Goal: Register for event/course

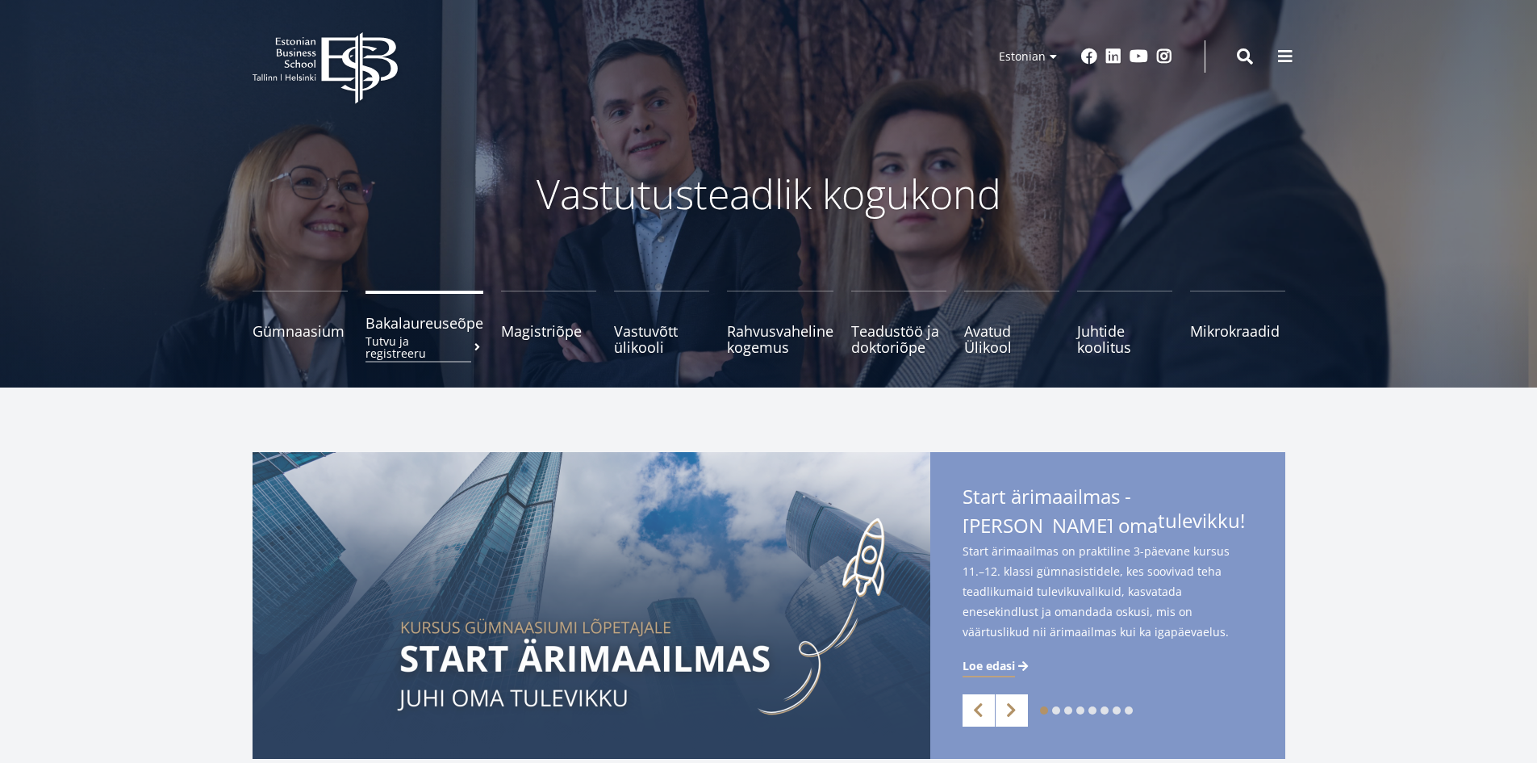
click at [406, 338] on small "Tutvu ja registreeru" at bounding box center [425, 347] width 118 height 24
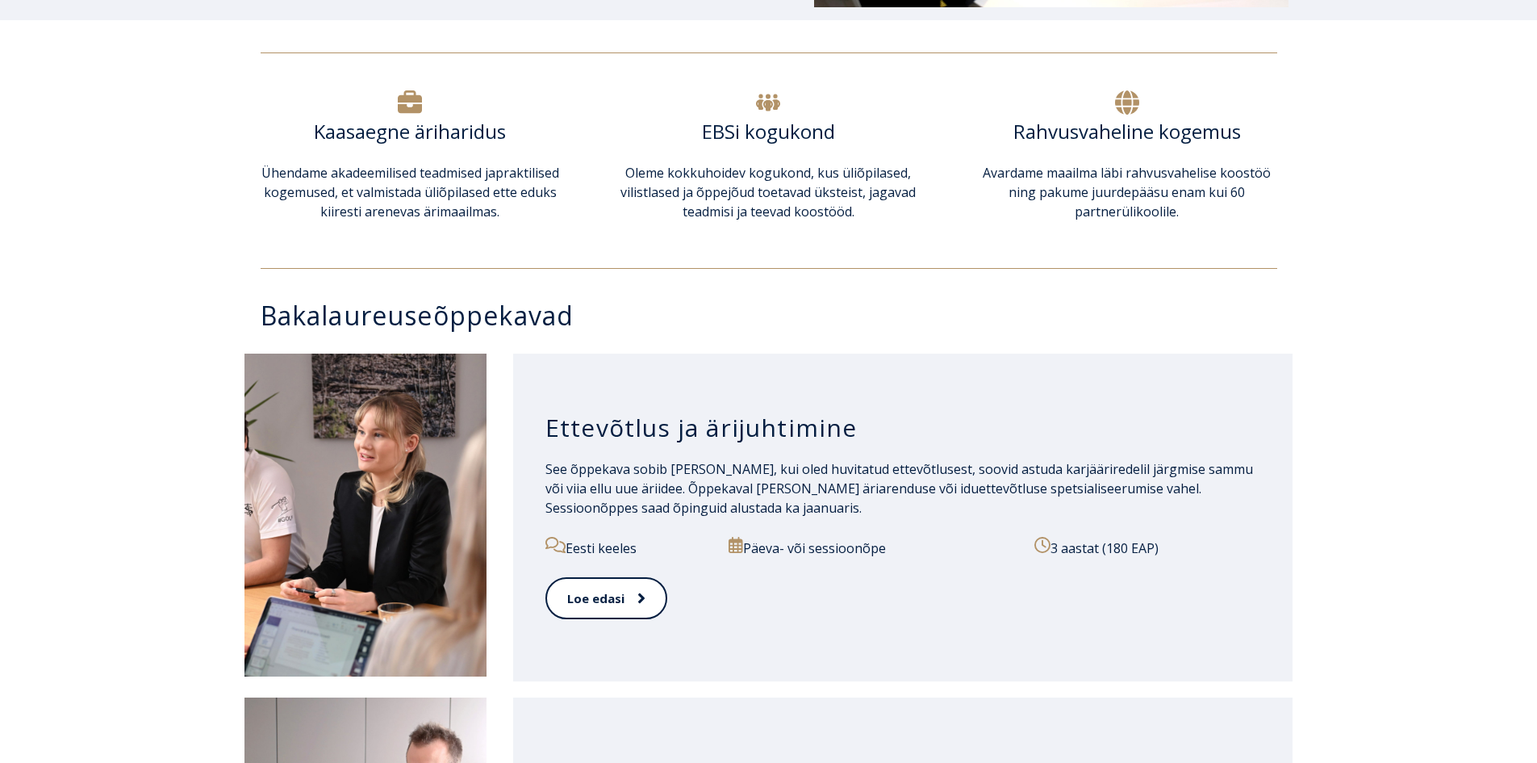
scroll to position [565, 0]
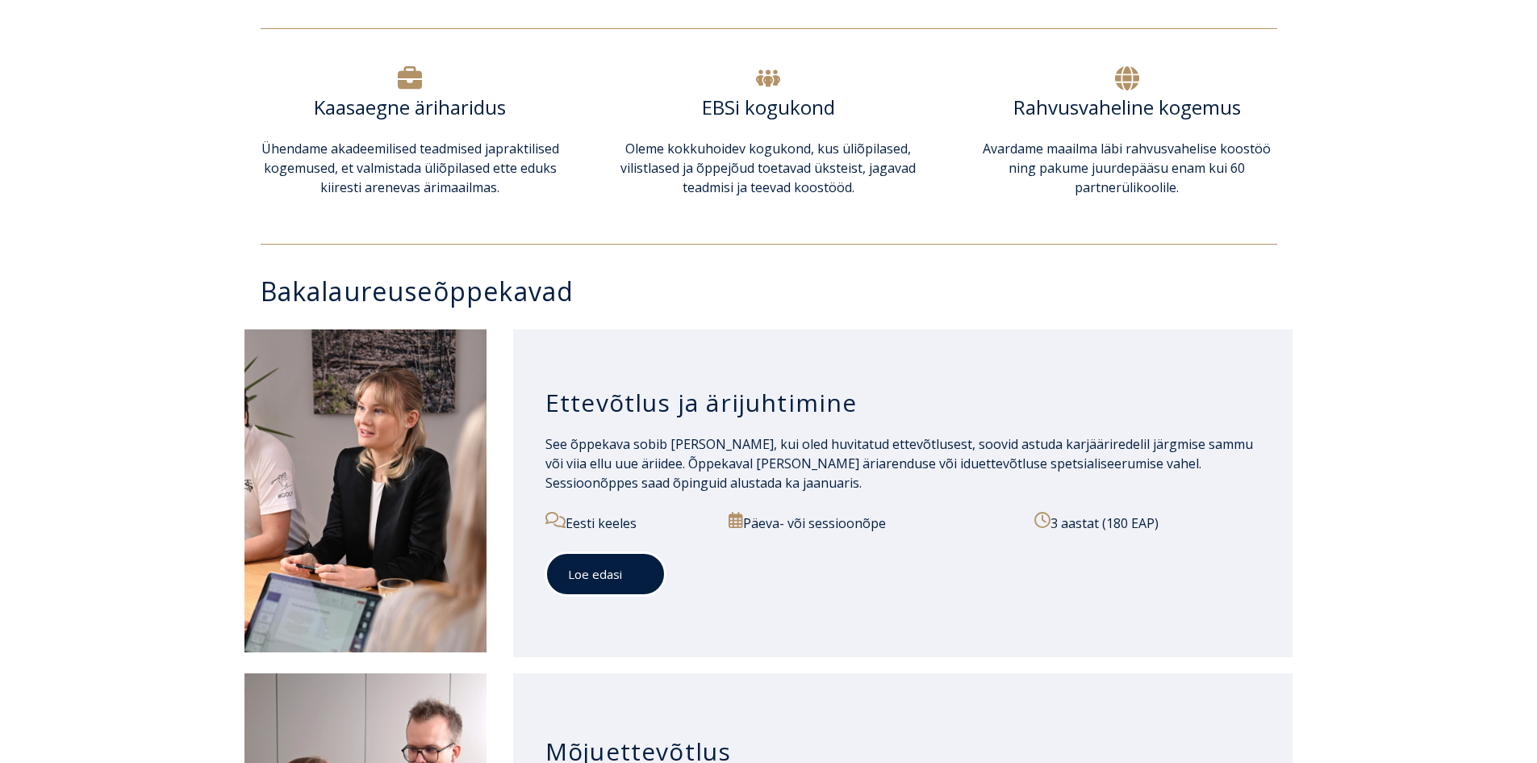
click at [640, 587] on link "Loe edasi" at bounding box center [606, 574] width 120 height 44
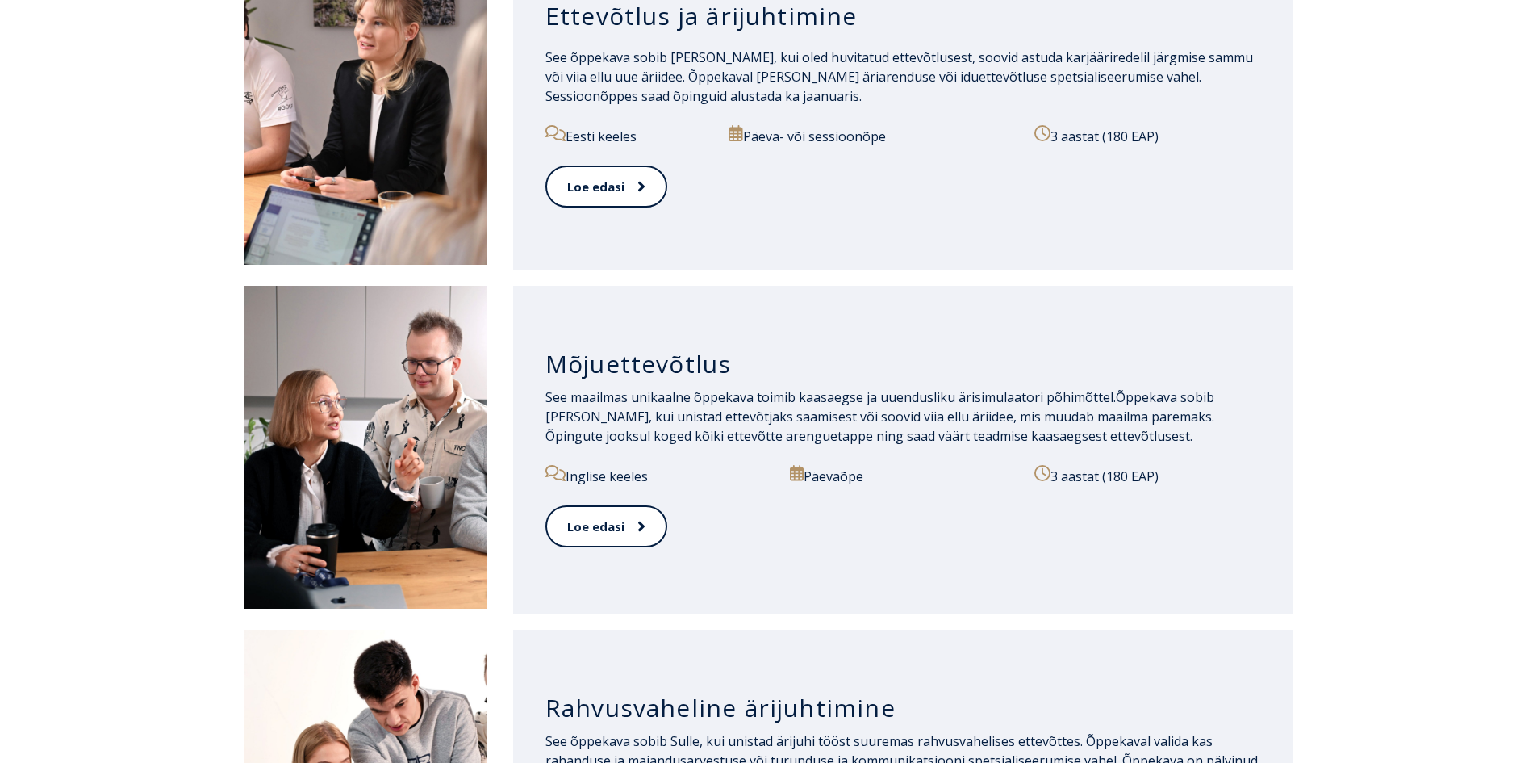
scroll to position [888, 0]
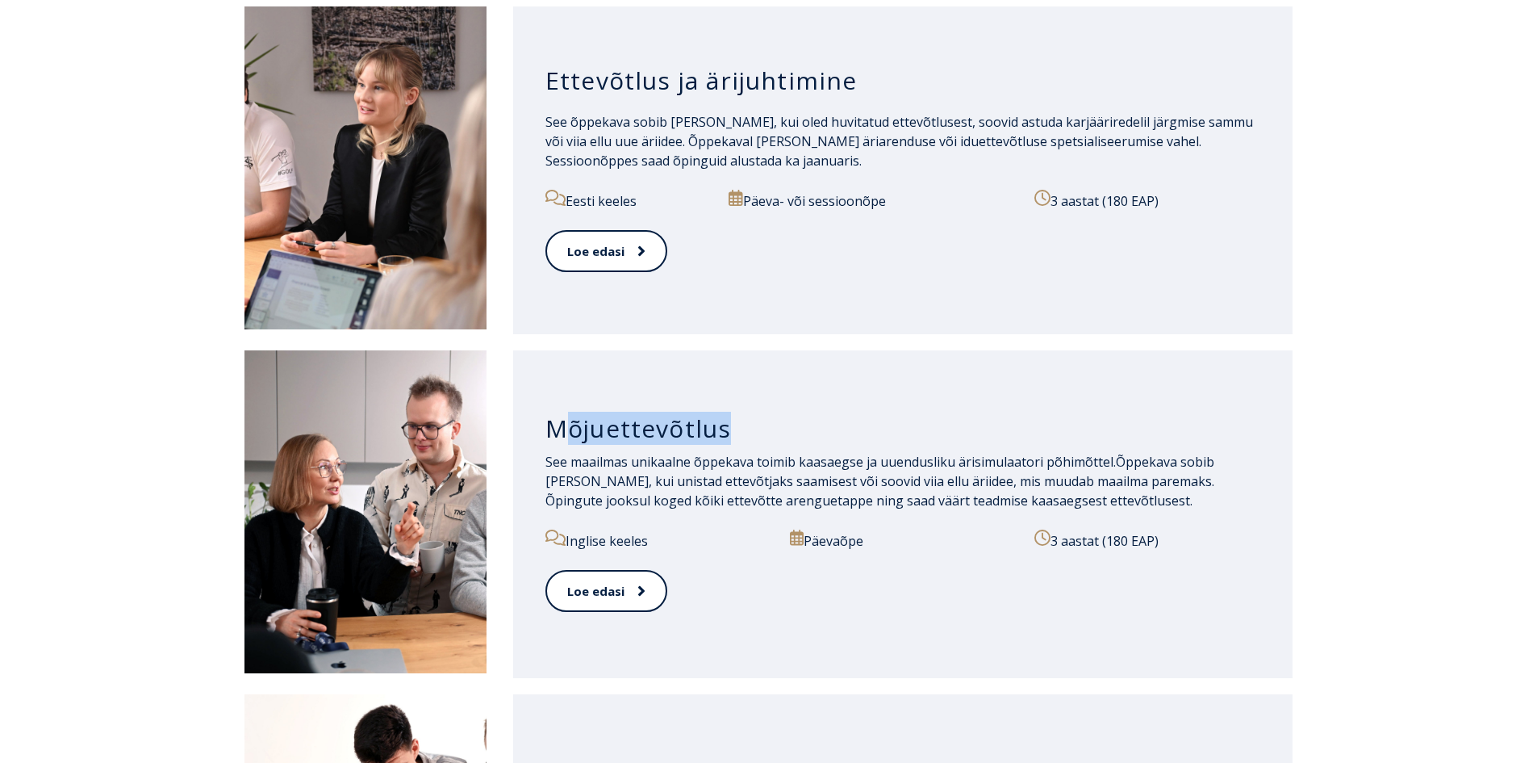
drag, startPoint x: 560, startPoint y: 430, endPoint x: 839, endPoint y: 421, distance: 279.4
click at [839, 421] on h3 "Mõjuettevõtlus" at bounding box center [904, 428] width 716 height 31
click at [845, 421] on h3 "Mõjuettevõtlus" at bounding box center [904, 428] width 716 height 31
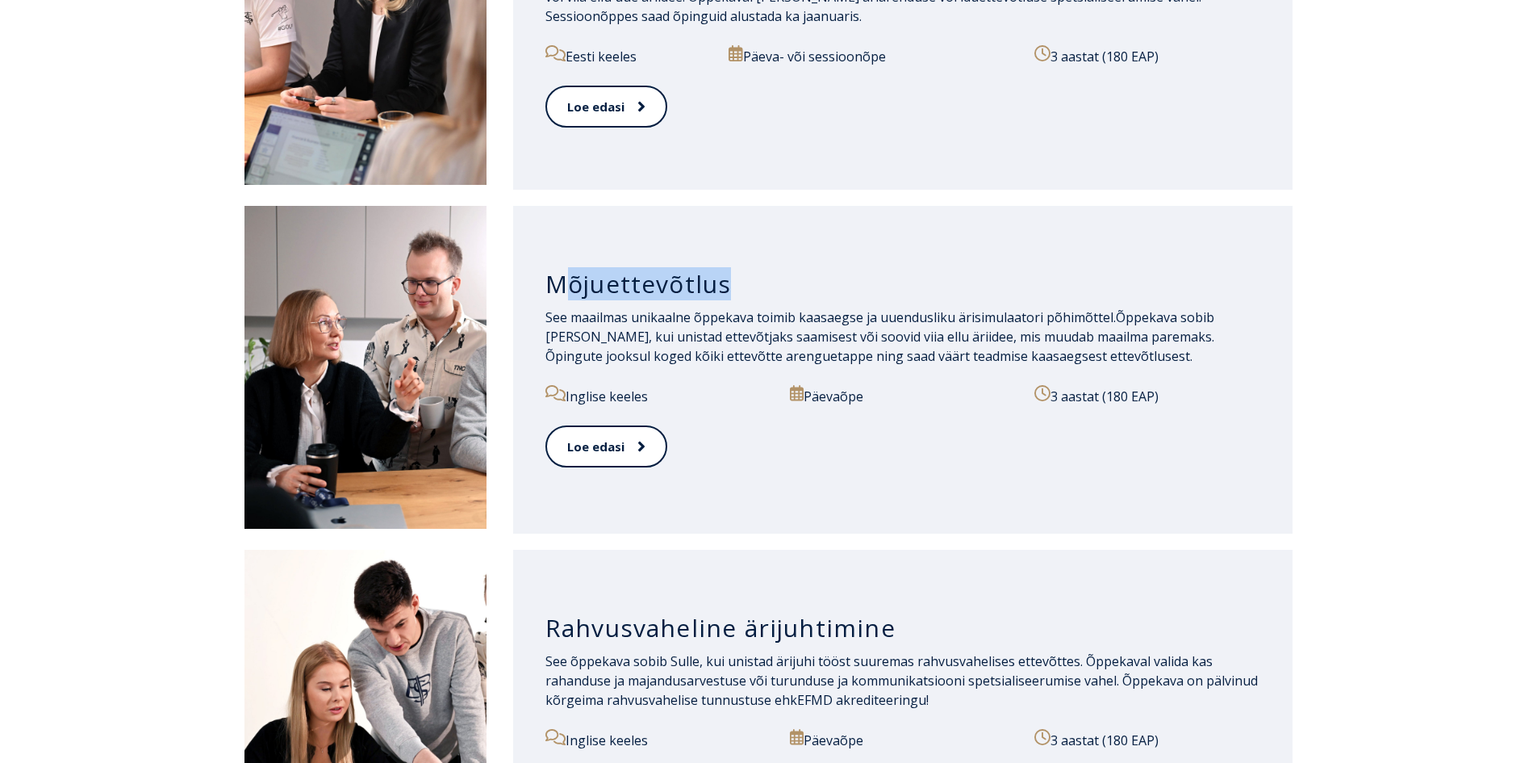
scroll to position [1130, 0]
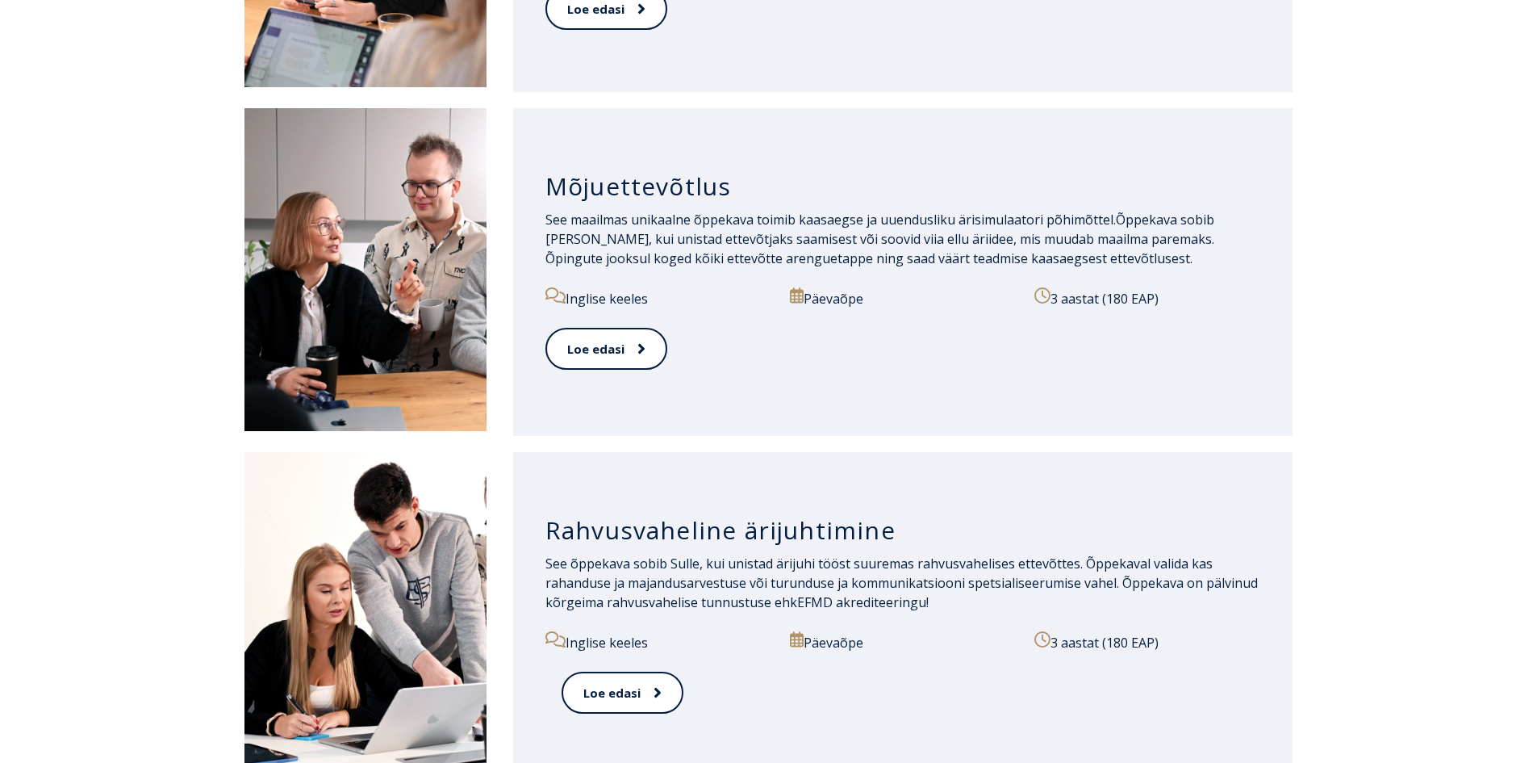
click at [1060, 502] on div "Rahvusvaheline ärijuhtimine" at bounding box center [904, 526] width 716 height 55
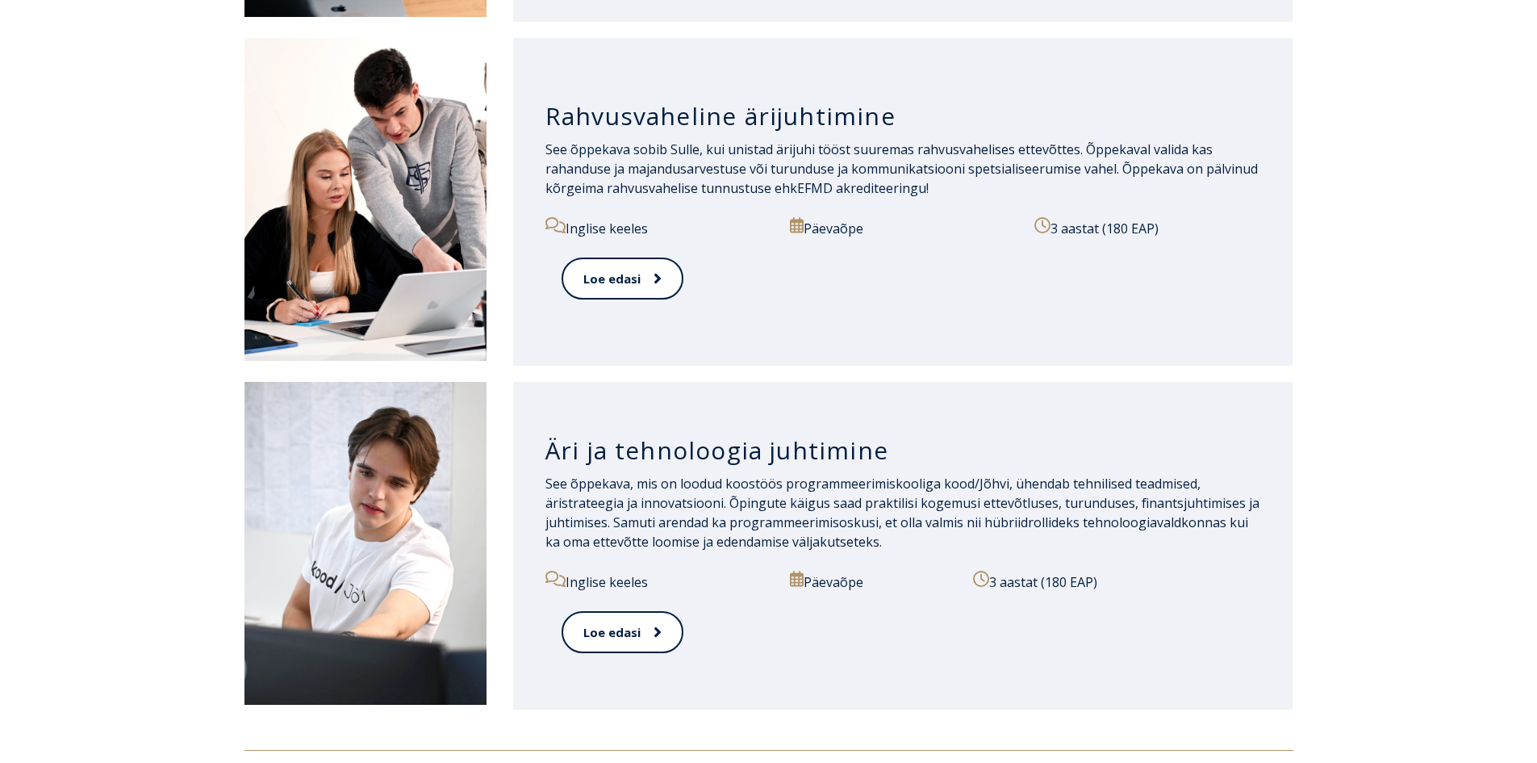
scroll to position [1533, 0]
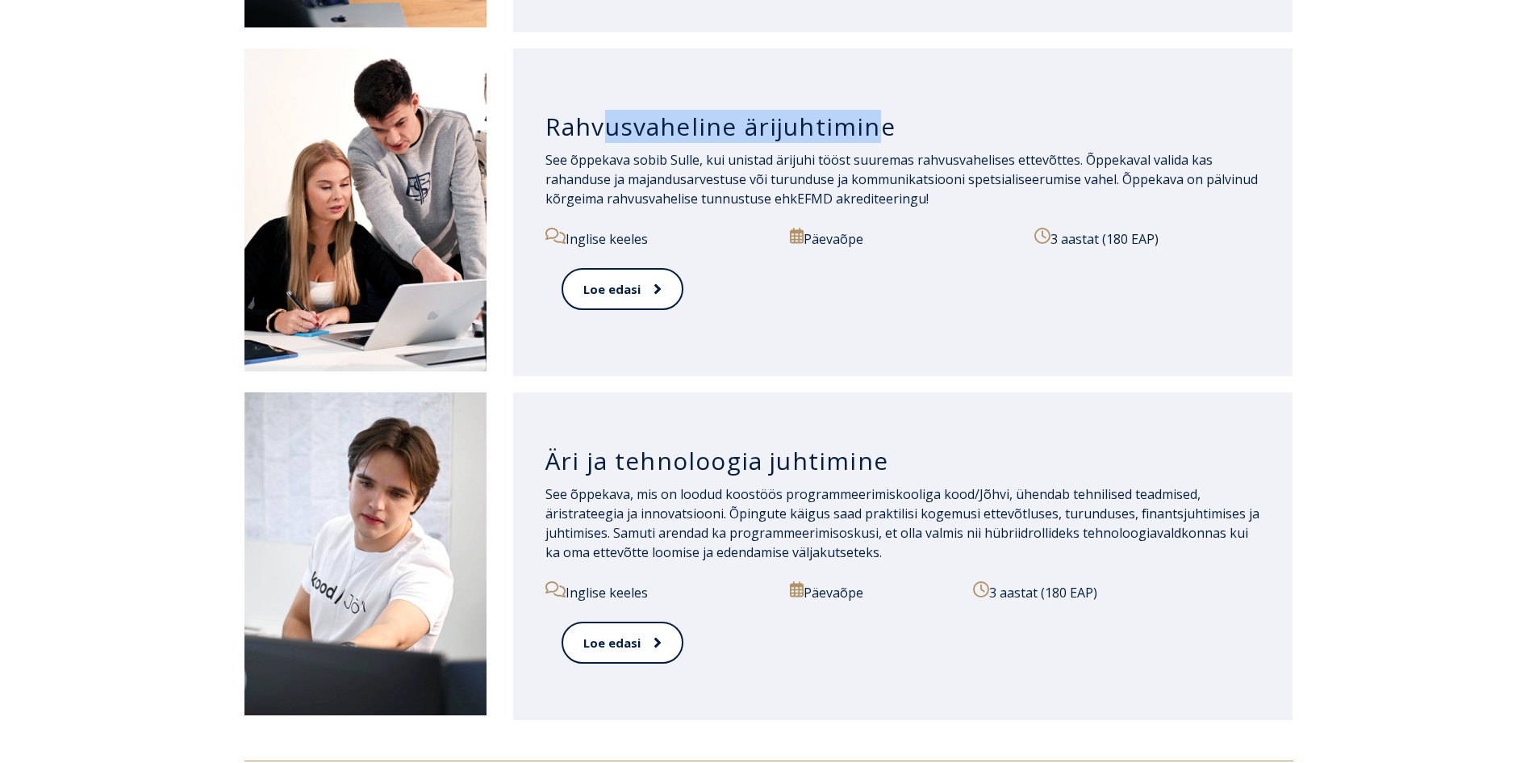
drag, startPoint x: 599, startPoint y: 126, endPoint x: 934, endPoint y: 132, distance: 334.9
click at [900, 132] on h3 "Rahvusvaheline ärijuhtimine" at bounding box center [904, 126] width 716 height 31
click at [934, 132] on h3 "Rahvusvaheline ärijuhtimine" at bounding box center [904, 126] width 716 height 31
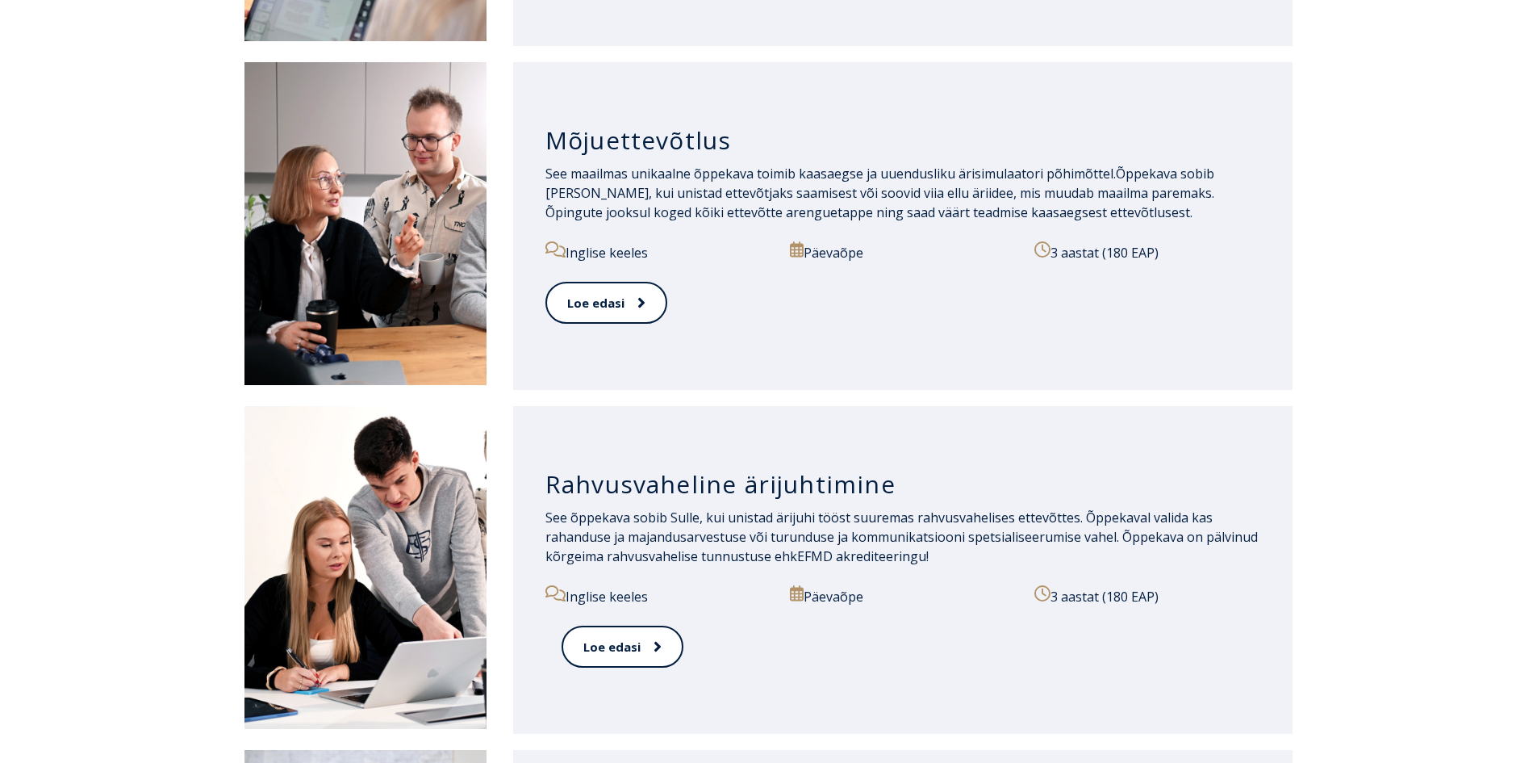
scroll to position [1049, 0]
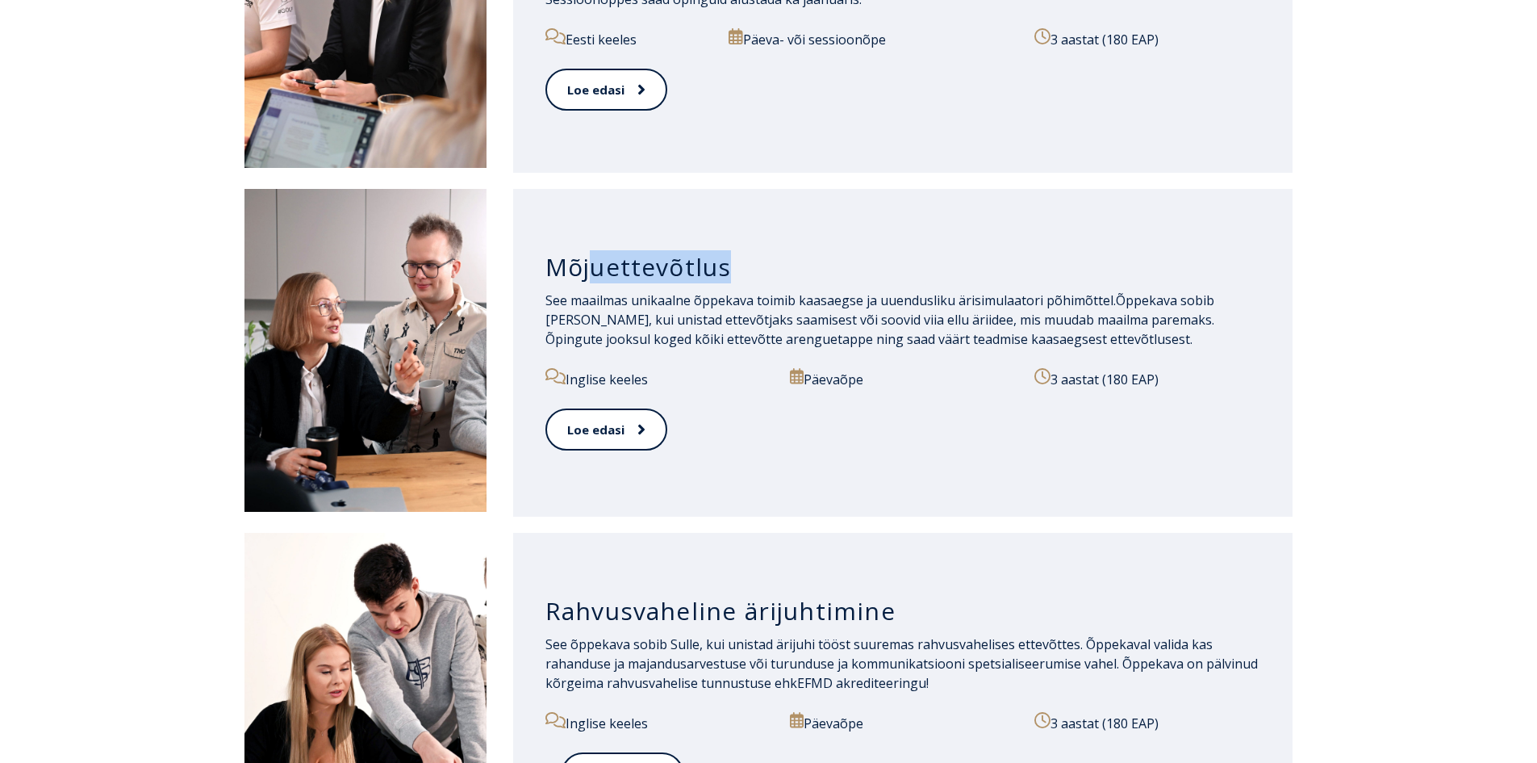
drag, startPoint x: 592, startPoint y: 258, endPoint x: 780, endPoint y: 251, distance: 188.2
click at [771, 251] on div "Mõjuettevõtlus" at bounding box center [904, 263] width 716 height 55
click at [780, 251] on div "Mõjuettevõtlus" at bounding box center [904, 263] width 716 height 55
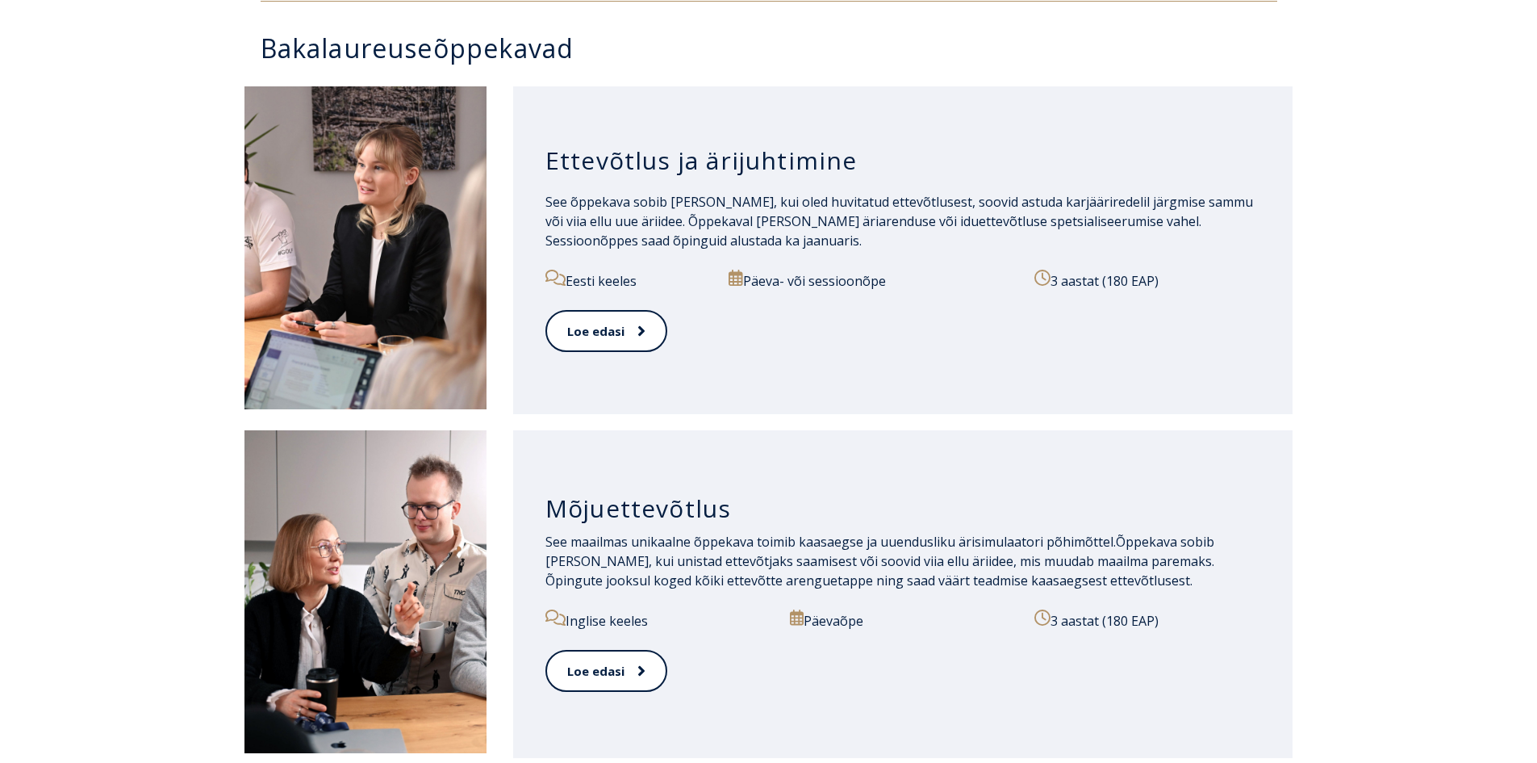
scroll to position [807, 0]
drag, startPoint x: 562, startPoint y: 162, endPoint x: 914, endPoint y: 151, distance: 352.8
click at [877, 154] on h3 "Ettevõtlus ja ärijuhtimine" at bounding box center [904, 161] width 716 height 31
click at [915, 151] on h3 "Ettevõtlus ja ärijuhtimine" at bounding box center [904, 161] width 716 height 31
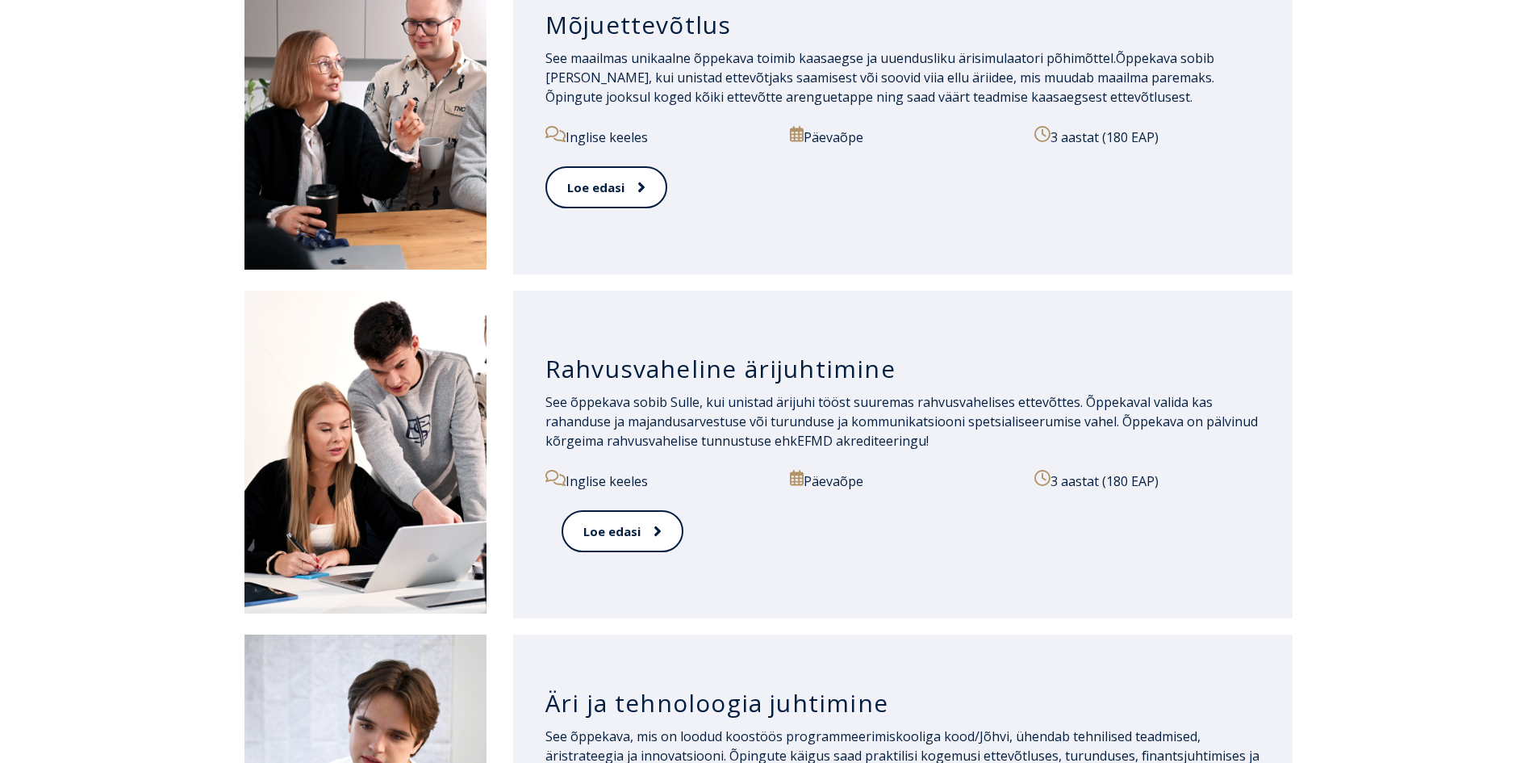
scroll to position [888, 0]
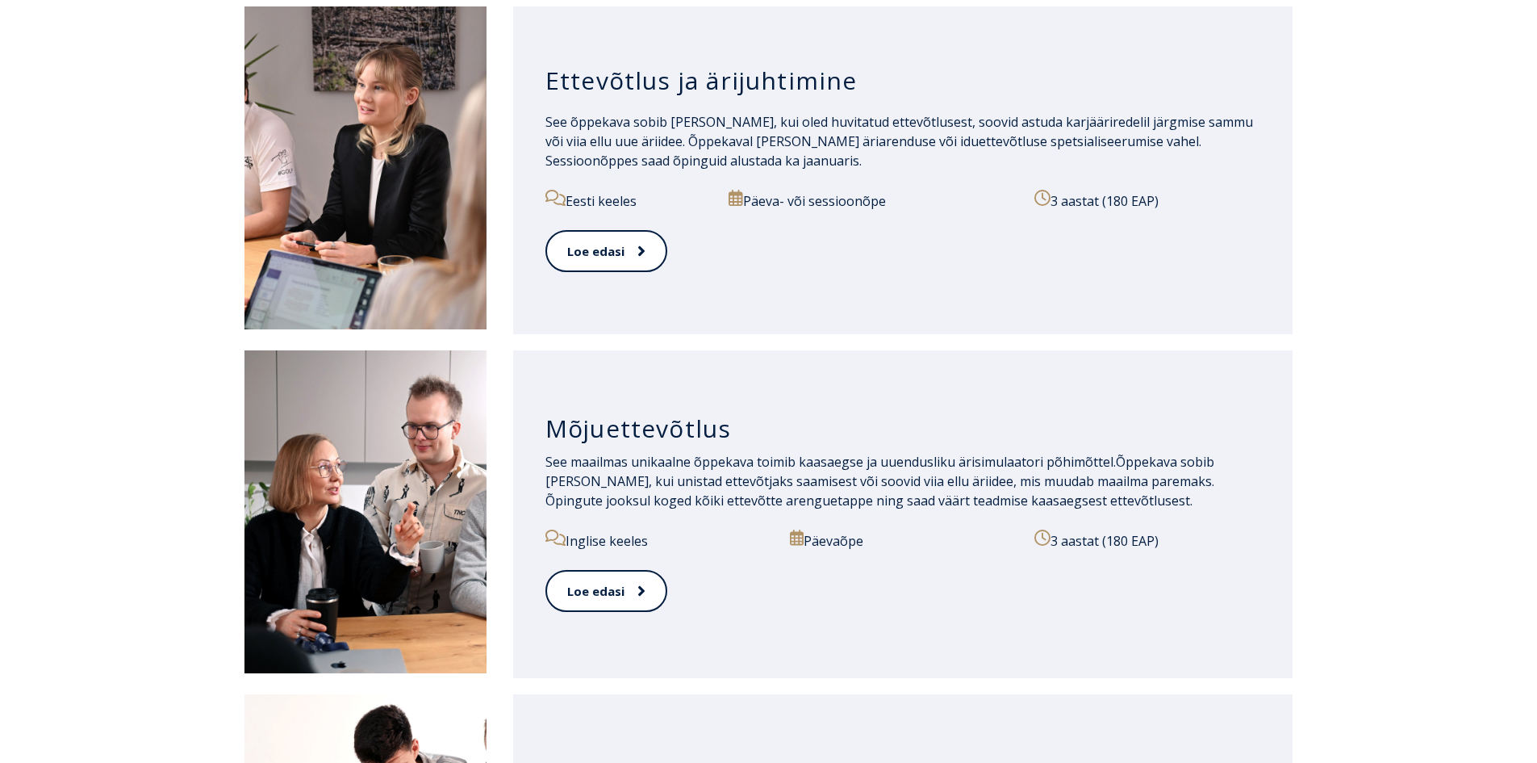
drag, startPoint x: 759, startPoint y: 202, endPoint x: 780, endPoint y: 201, distance: 21.0
click at [760, 201] on p "Päeva- või sessioonõpe" at bounding box center [872, 200] width 287 height 21
click at [784, 202] on p "Päeva- või sessioonõpe" at bounding box center [872, 200] width 287 height 21
click at [789, 203] on p "Päeva- või sessioonõpe" at bounding box center [872, 200] width 287 height 21
click at [879, 199] on p "Päeva- või sessioonõpe" at bounding box center [872, 200] width 287 height 21
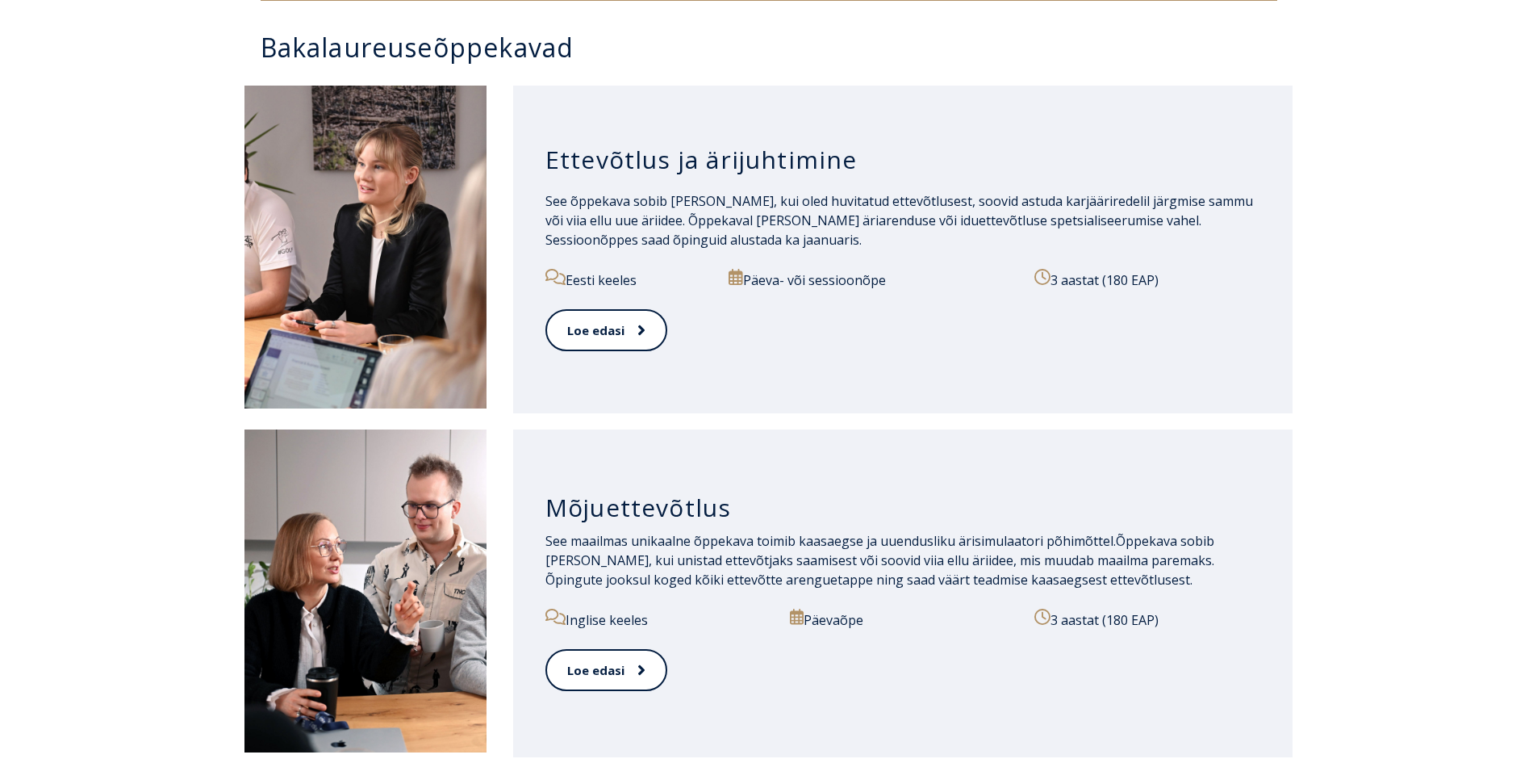
scroll to position [807, 0]
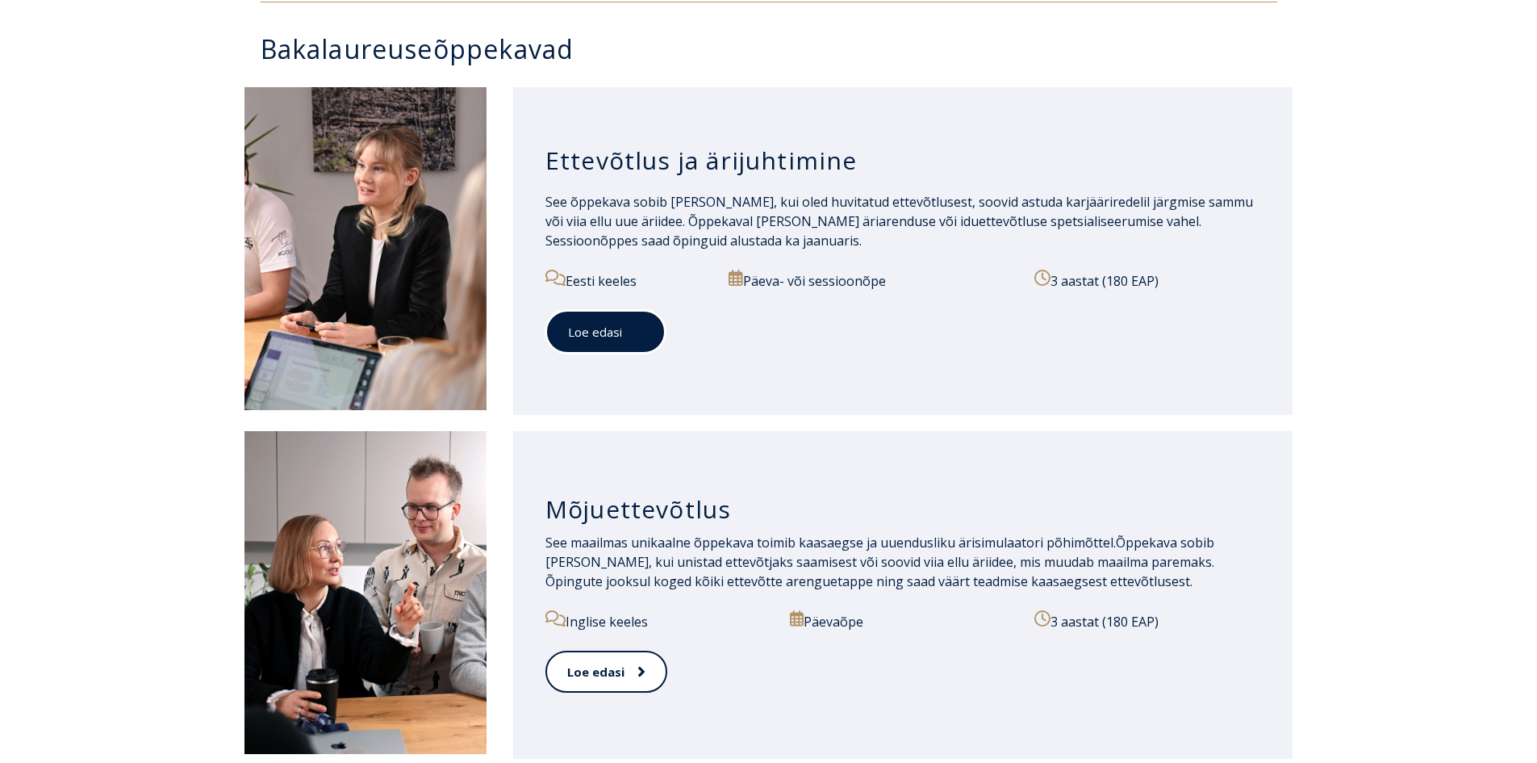
click at [628, 344] on link "Loe edasi" at bounding box center [606, 332] width 120 height 44
